Goal: Find specific fact: Find specific fact

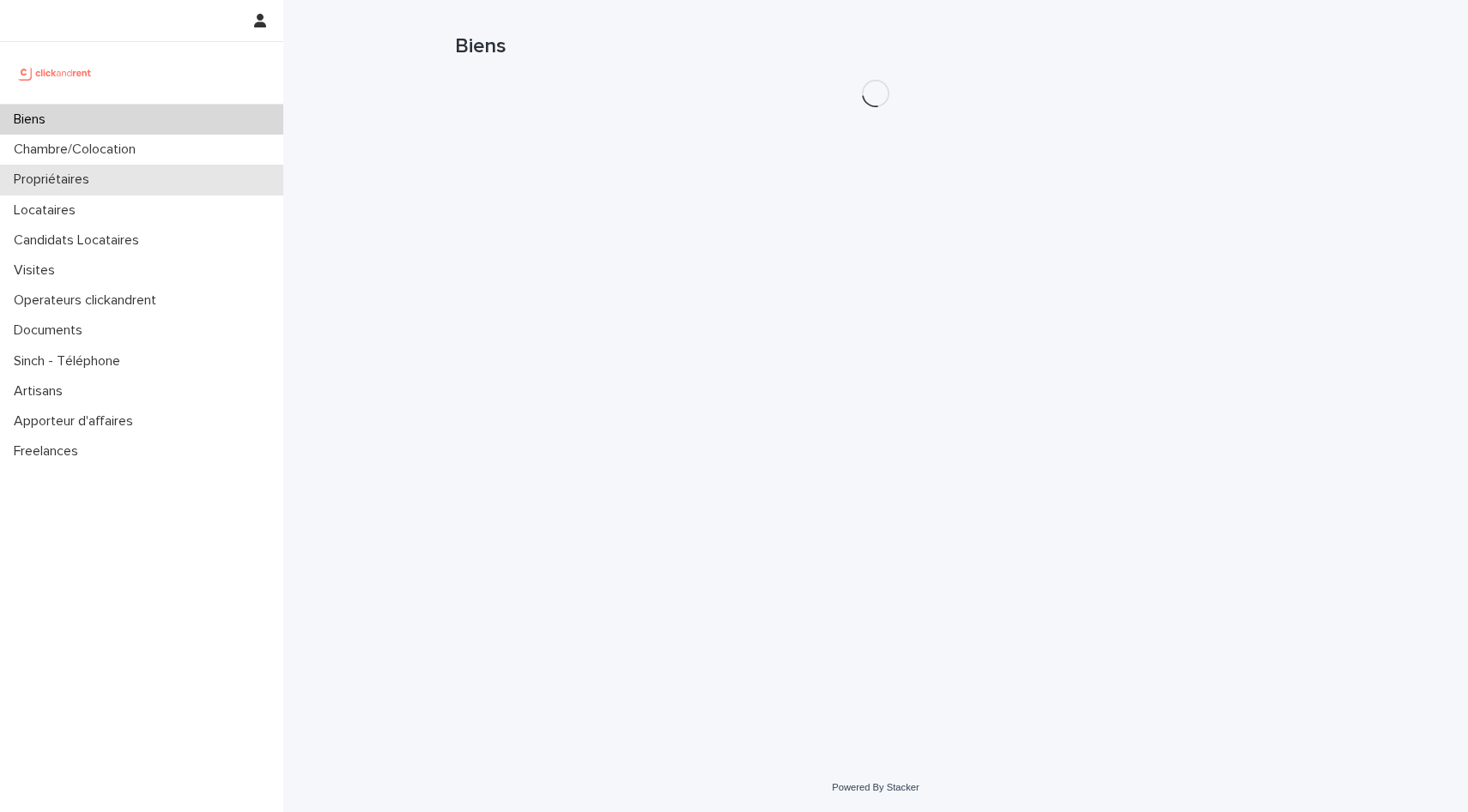
click at [103, 170] on div "Propriétaires" at bounding box center [141, 179] width 283 height 30
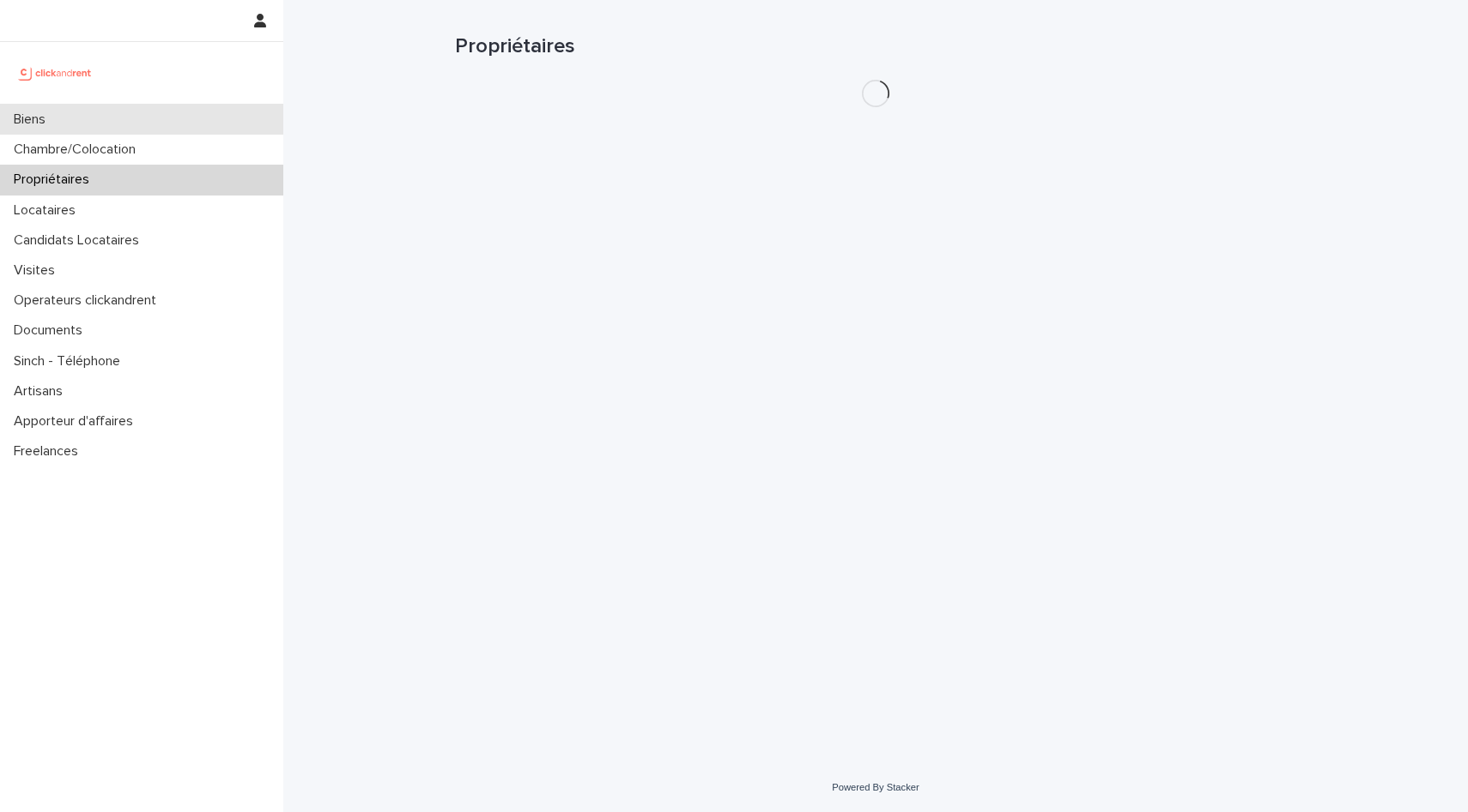
click at [162, 112] on div "Biens" at bounding box center [141, 119] width 283 height 30
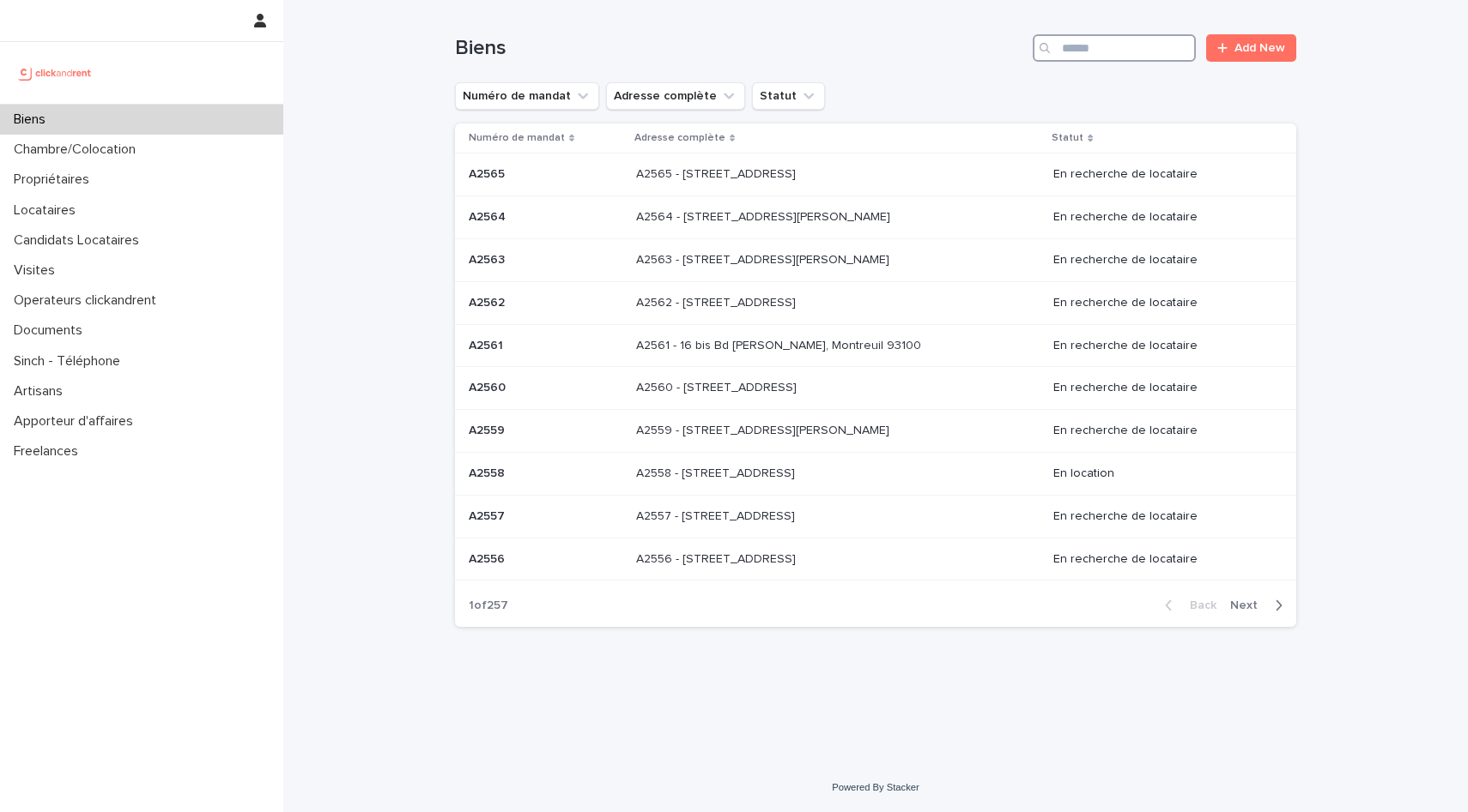
click at [1129, 48] on input "Search" at bounding box center [1115, 48] width 163 height 28
type input "*****"
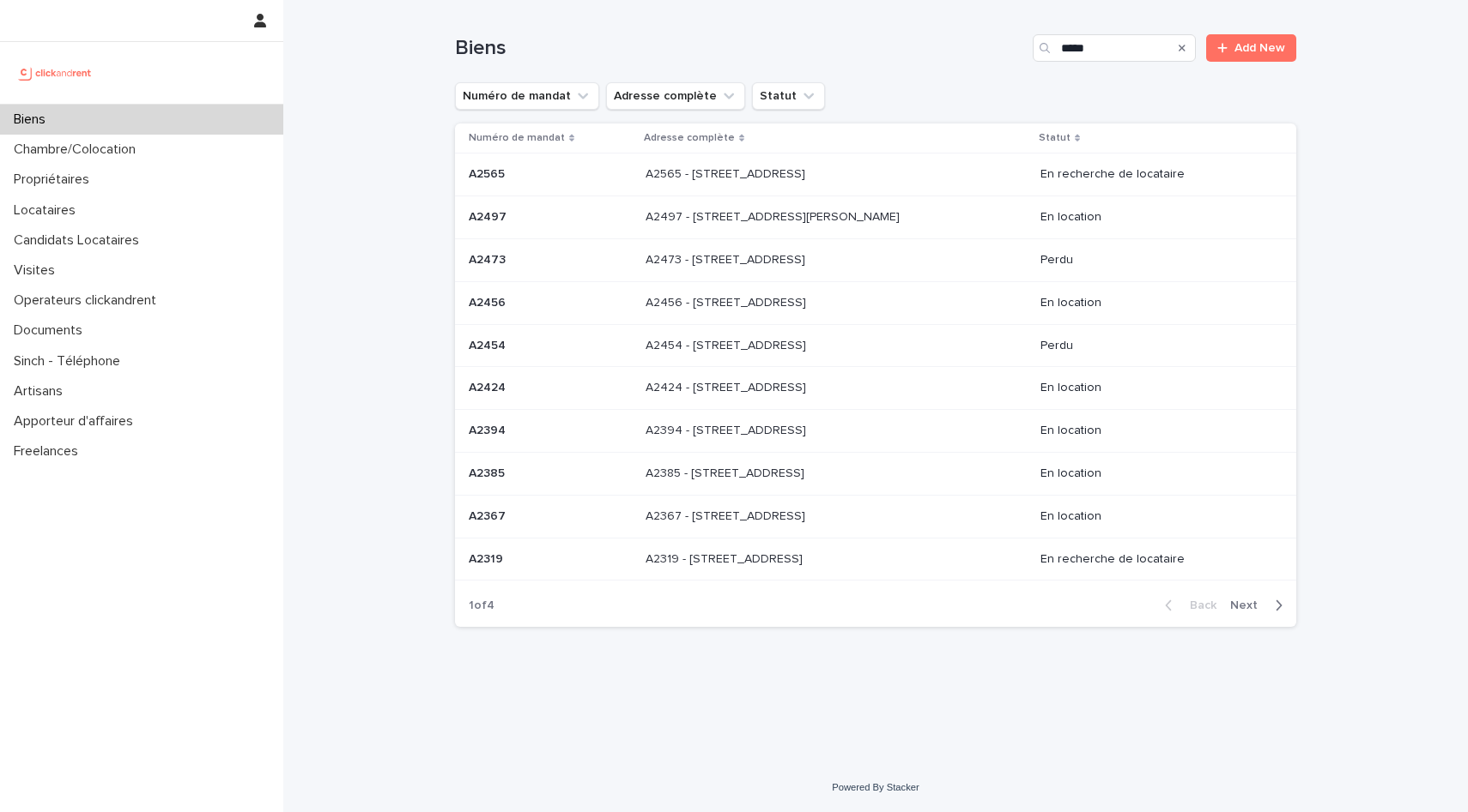
click at [809, 169] on p "A2565 - [STREET_ADDRESS]" at bounding box center [727, 173] width 163 height 18
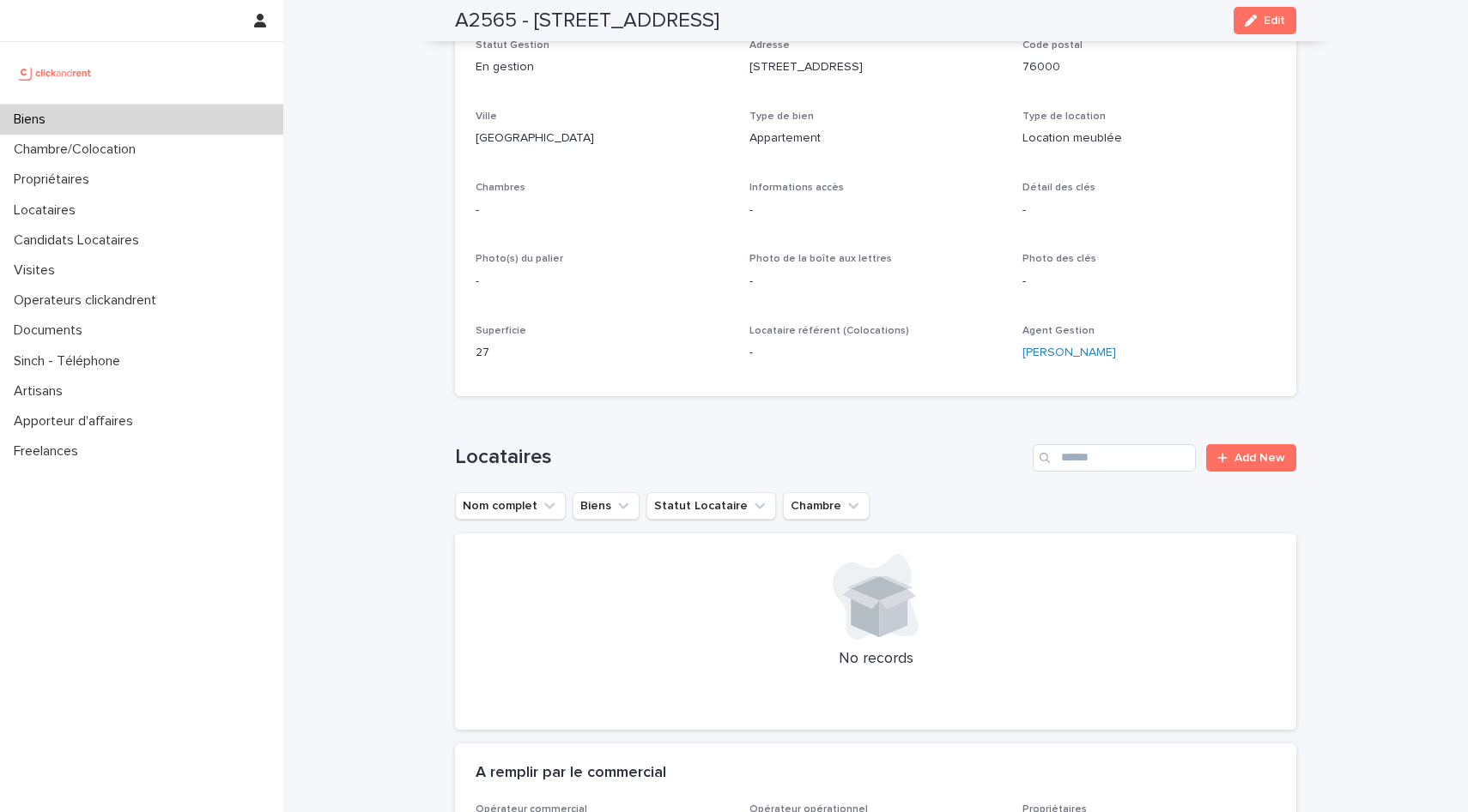
scroll to position [407, 0]
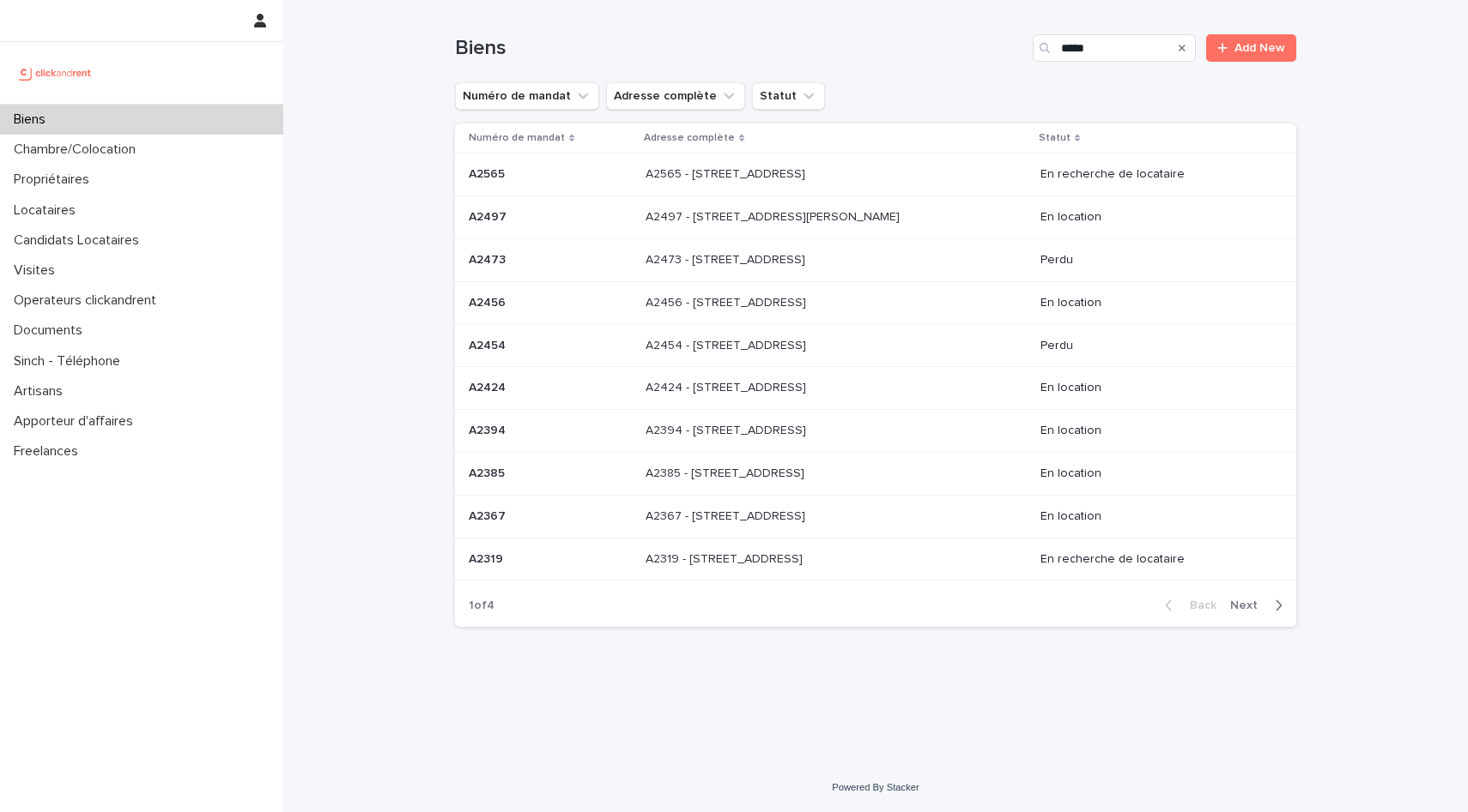
click at [809, 181] on p "A2565 - [STREET_ADDRESS]" at bounding box center [727, 173] width 163 height 18
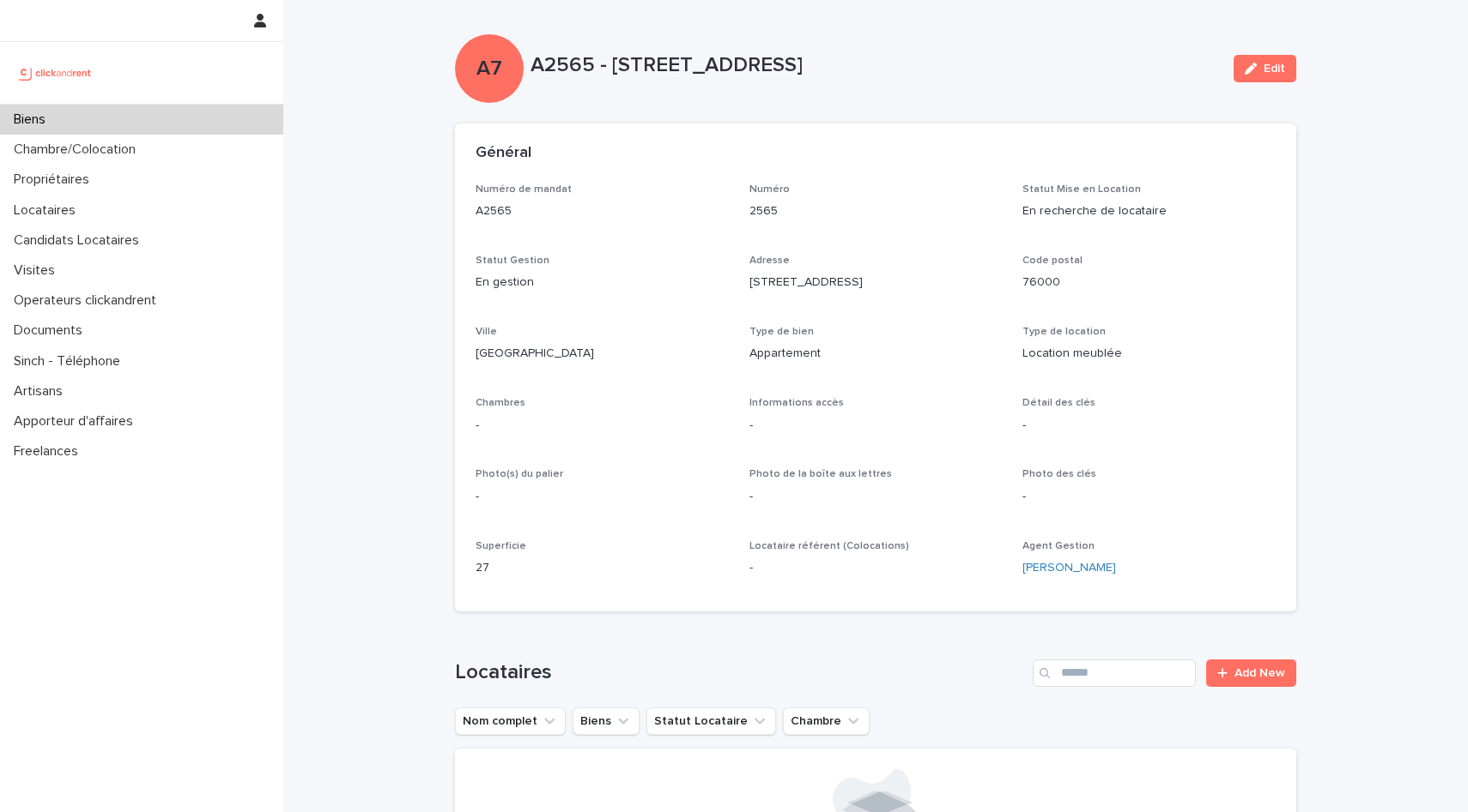
click at [608, 64] on p "A2565 - [STREET_ADDRESS]" at bounding box center [875, 65] width 689 height 25
drag, startPoint x: 612, startPoint y: 64, endPoint x: 968, endPoint y: 68, distance: 356.0
click at [968, 68] on p "A2565 - [STREET_ADDRESS]" at bounding box center [875, 65] width 689 height 25
copy p "[STREET_ADDRESS]"
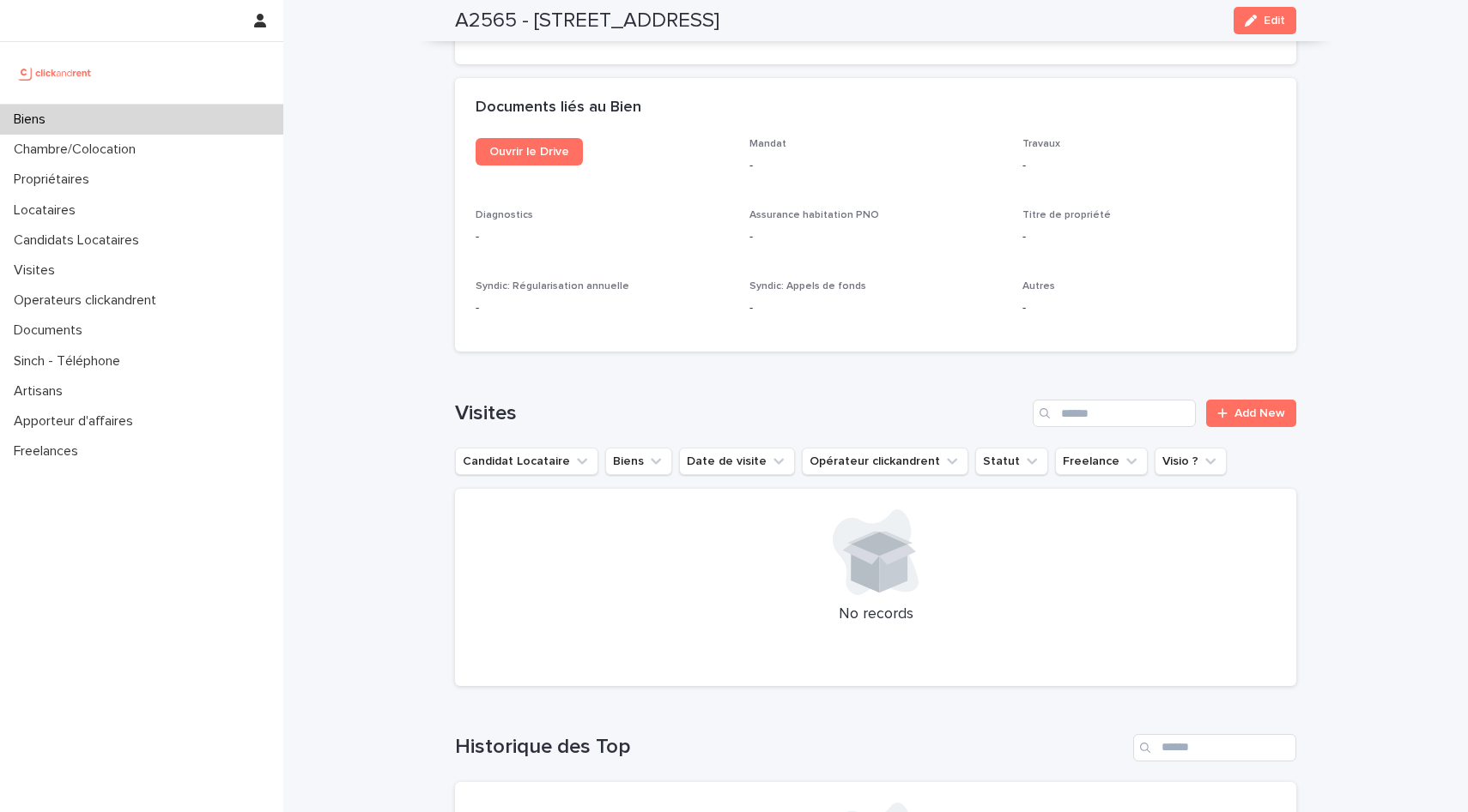
scroll to position [5434, 0]
